Goal: Information Seeking & Learning: Compare options

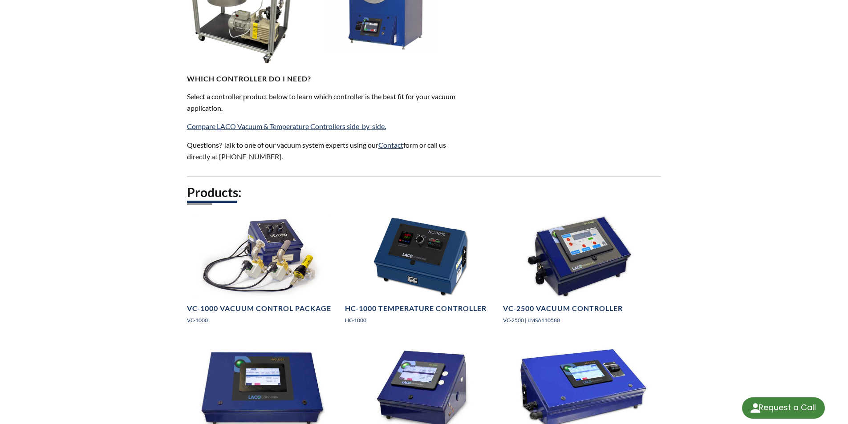
scroll to position [712, 0]
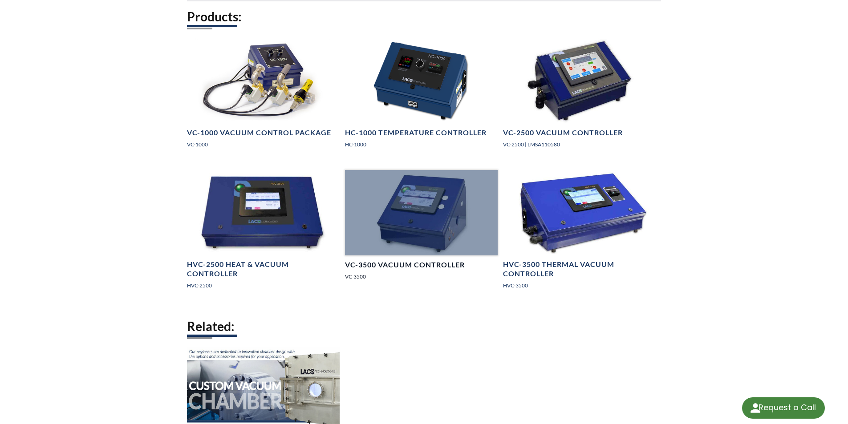
click at [400, 231] on div at bounding box center [421, 213] width 153 height 86
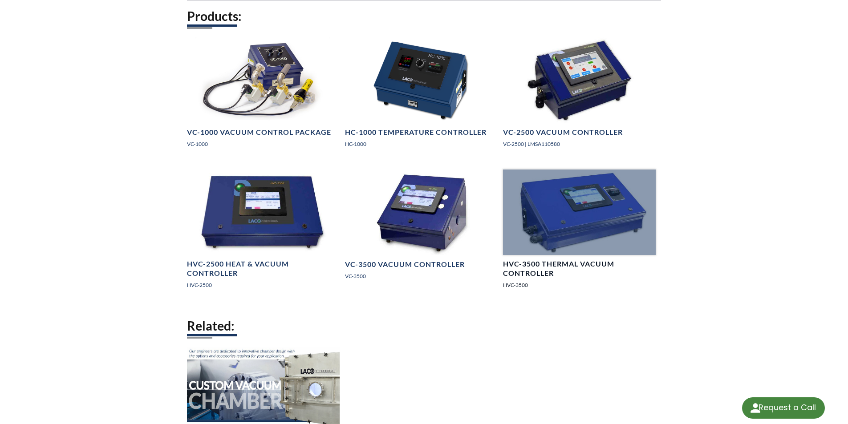
click at [602, 225] on div at bounding box center [579, 213] width 153 height 86
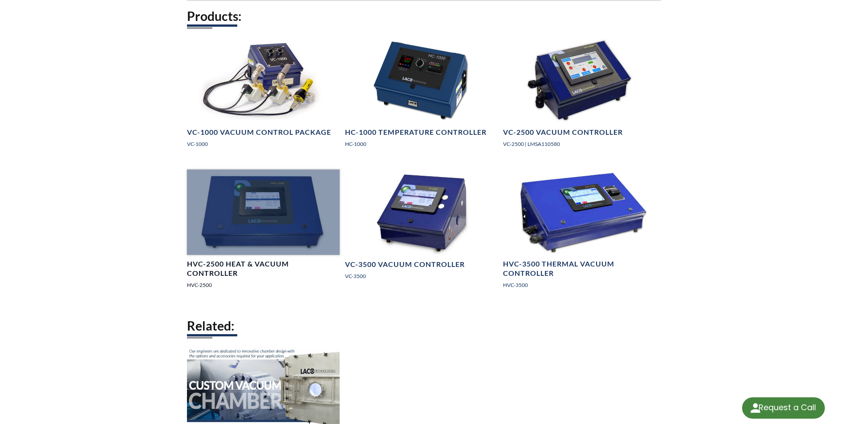
click at [311, 232] on div at bounding box center [263, 213] width 153 height 86
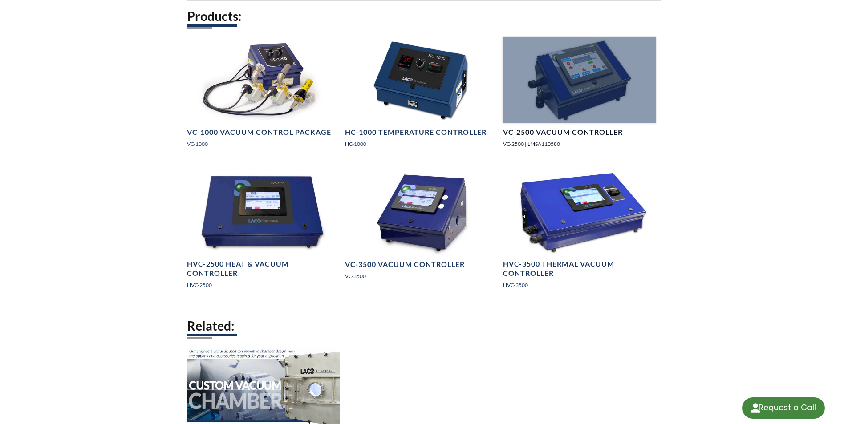
click at [578, 101] on div at bounding box center [579, 80] width 153 height 86
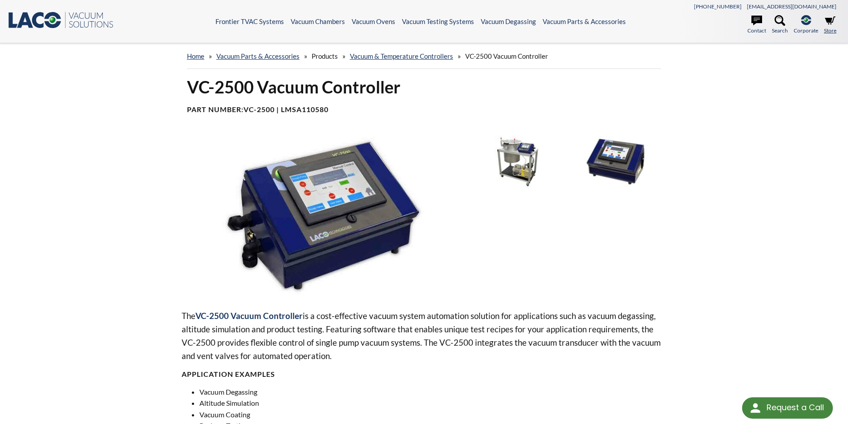
click at [827, 27] on link "Store" at bounding box center [830, 25] width 12 height 20
click at [244, 55] on link "Vacuum Parts & Accessories" at bounding box center [257, 56] width 83 height 8
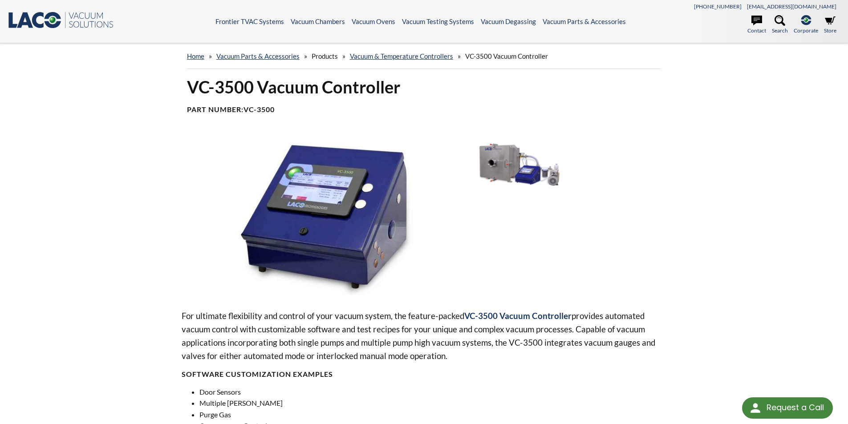
click at [473, 267] on div at bounding box center [569, 215] width 194 height 159
